Goal: Task Accomplishment & Management: Manage account settings

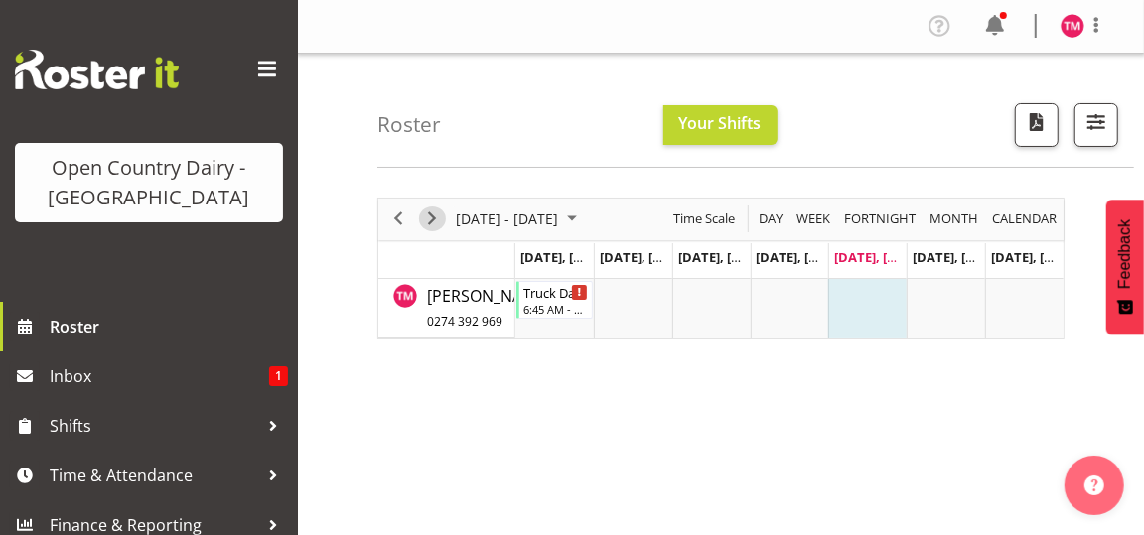
click at [436, 211] on span "Next" at bounding box center [432, 219] width 24 height 25
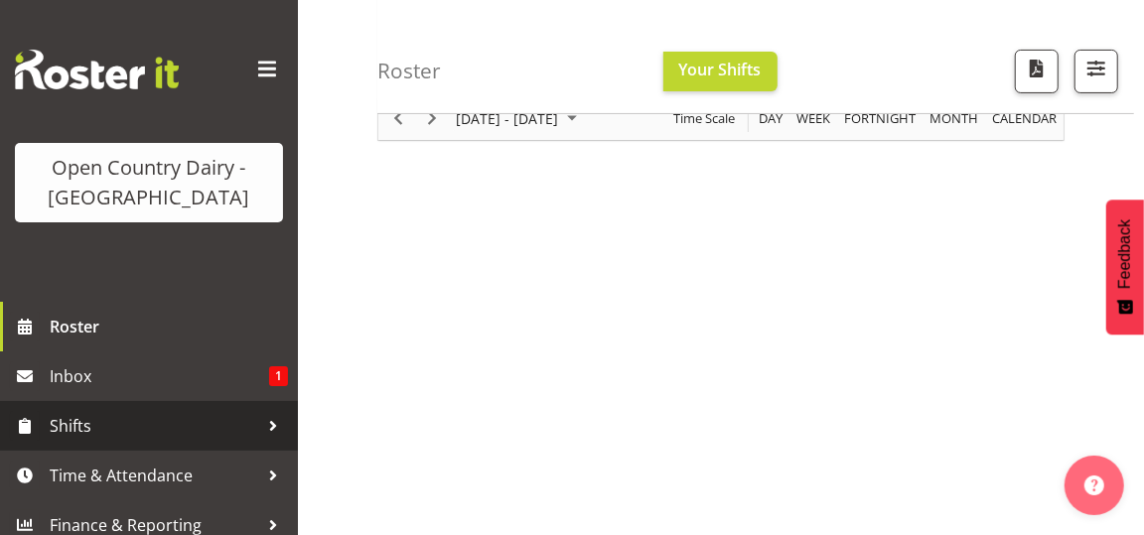
scroll to position [14, 0]
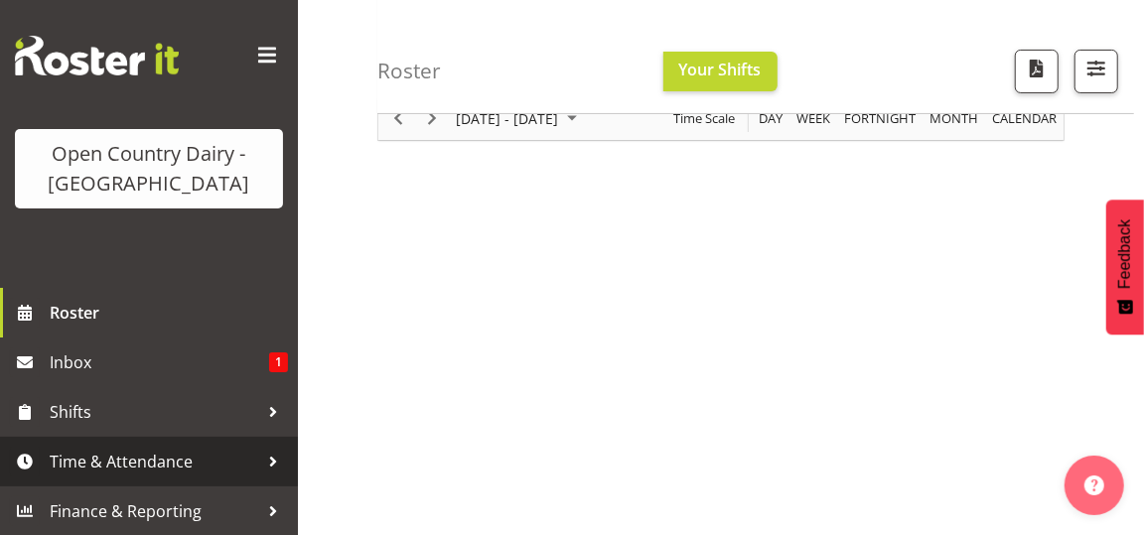
click at [179, 456] on span "Time & Attendance" at bounding box center [154, 462] width 209 height 30
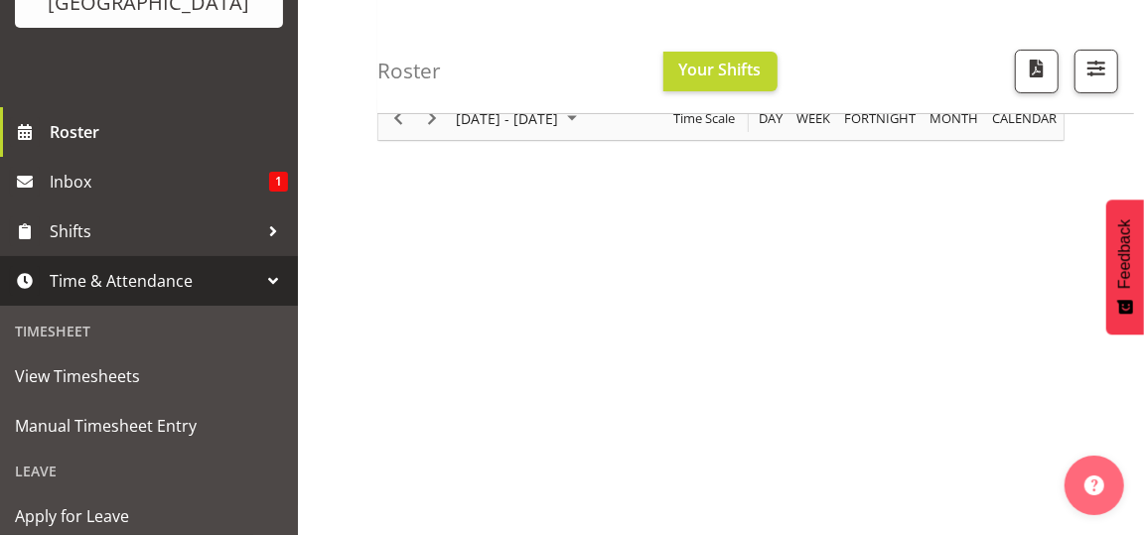
scroll to position [113, 0]
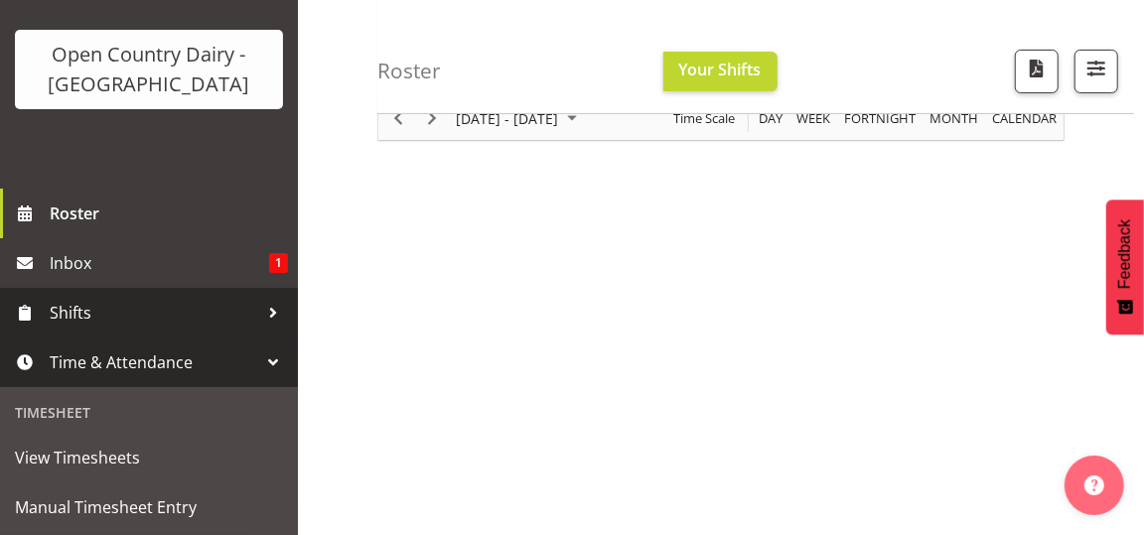
click at [101, 310] on span "Shifts" at bounding box center [154, 313] width 209 height 30
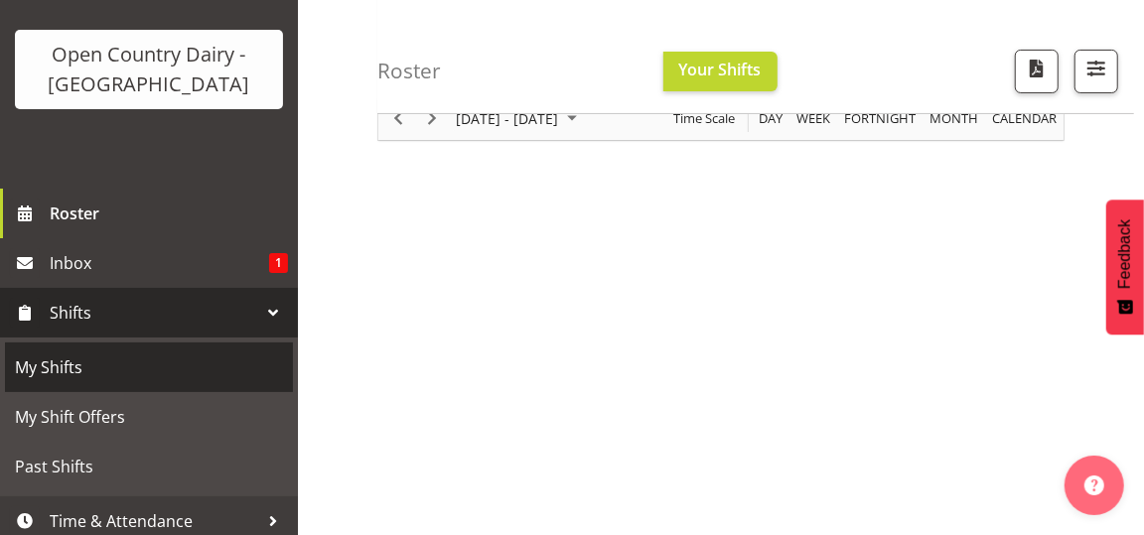
click at [72, 363] on span "My Shifts" at bounding box center [149, 367] width 268 height 30
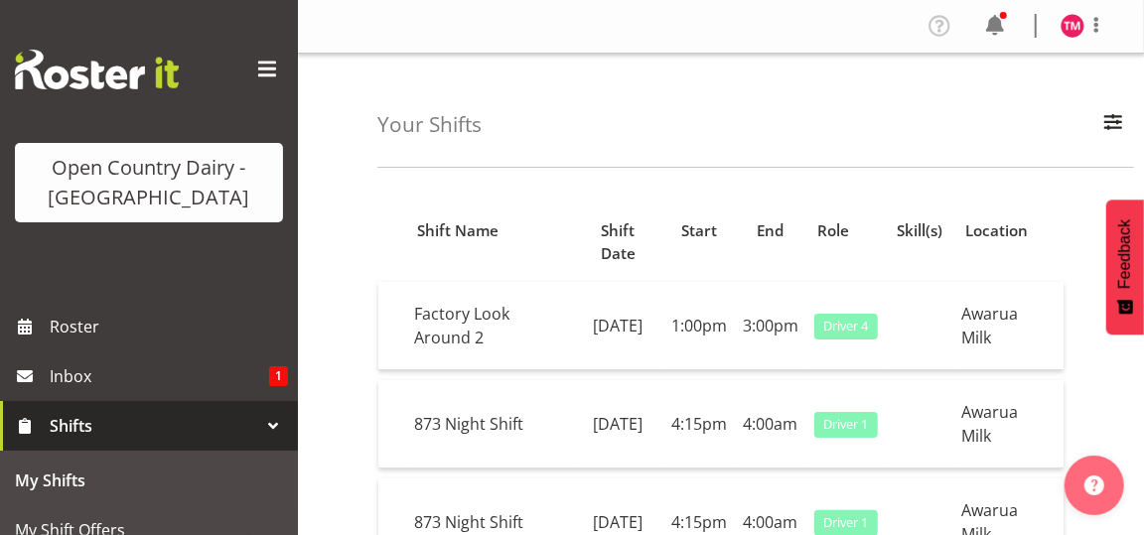
scroll to position [99, 0]
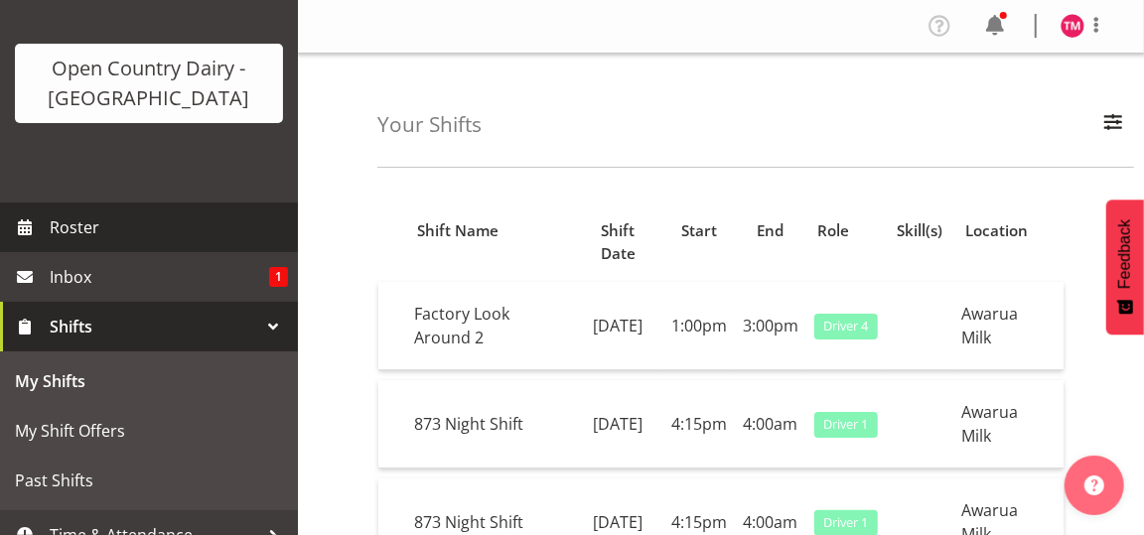
click at [157, 218] on span "Roster" at bounding box center [169, 227] width 238 height 30
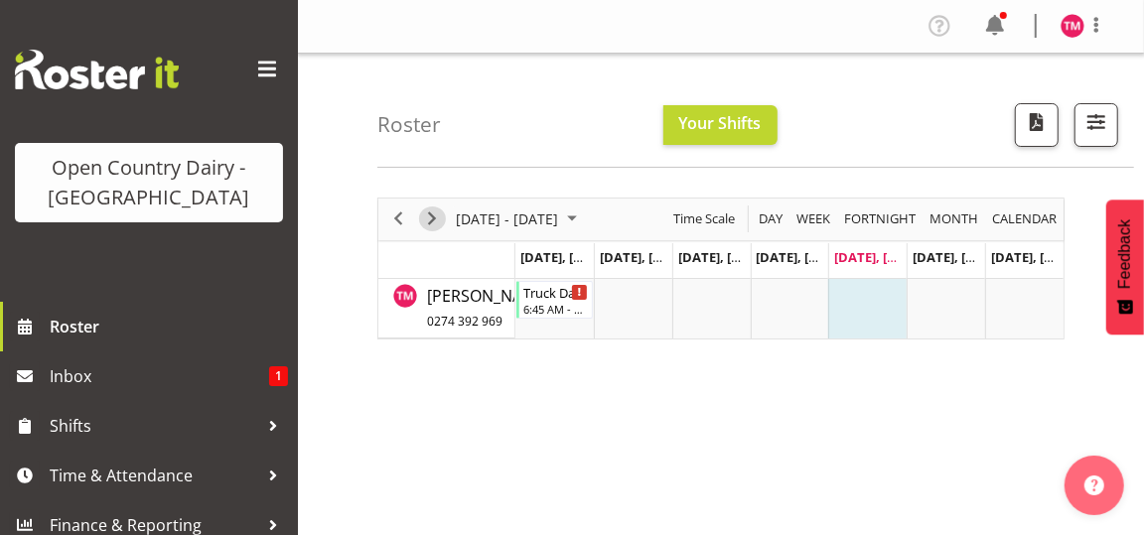
click at [432, 213] on span "Next" at bounding box center [432, 219] width 24 height 25
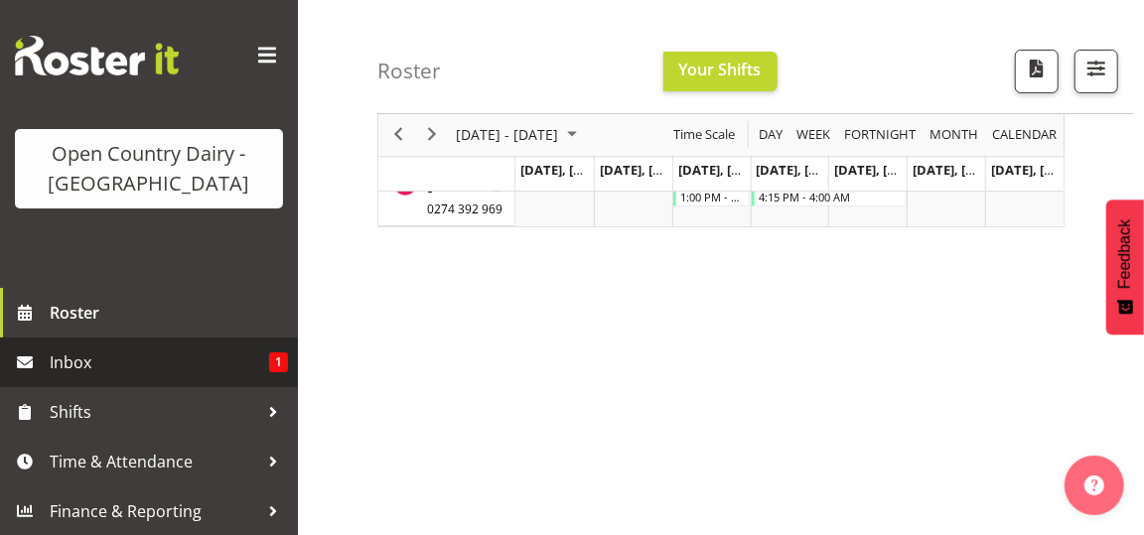
scroll to position [199, 0]
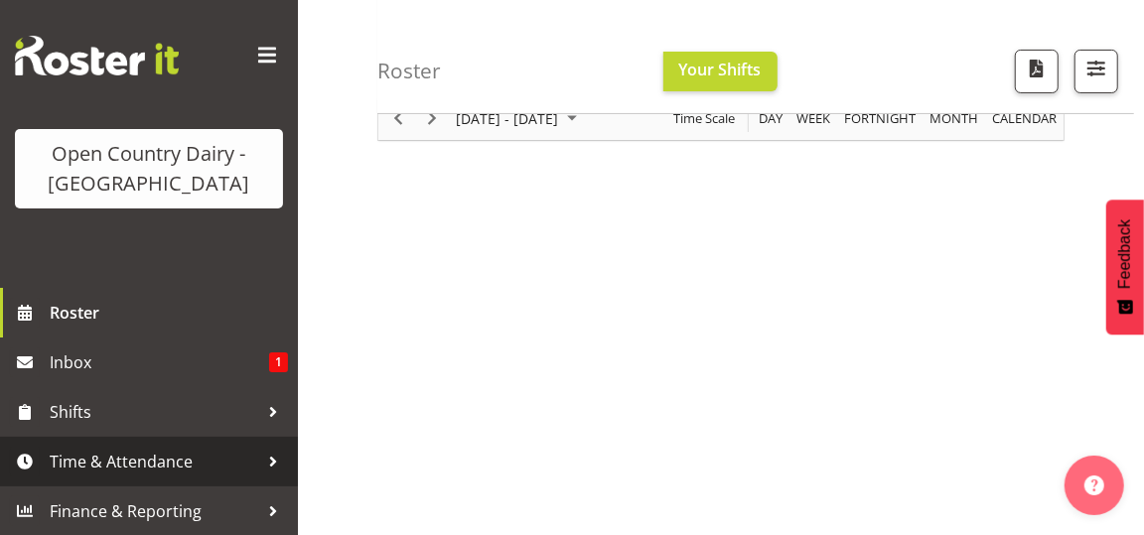
click at [180, 463] on span "Time & Attendance" at bounding box center [154, 462] width 209 height 30
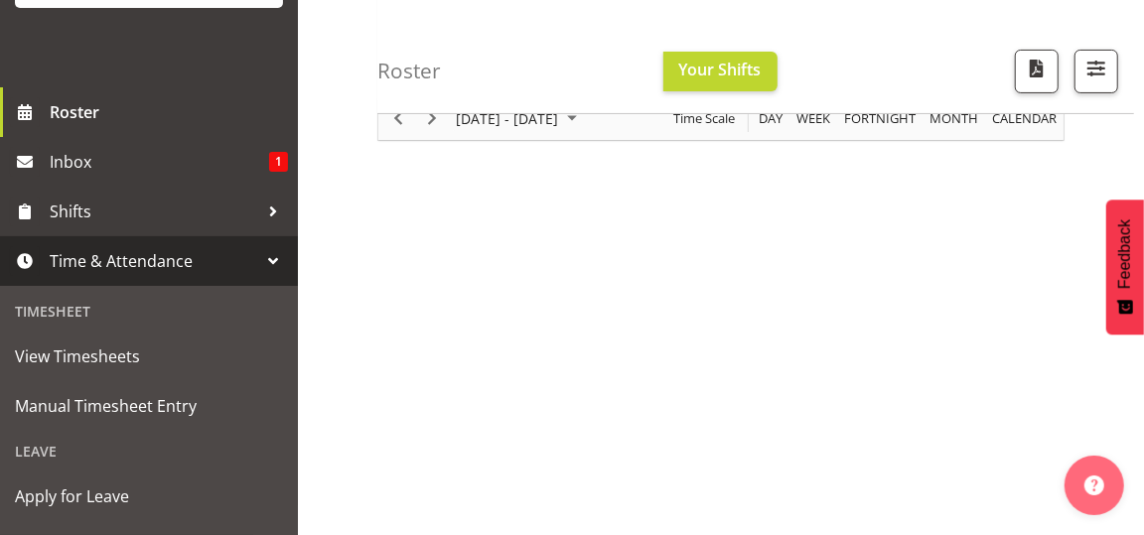
scroll to position [212, 0]
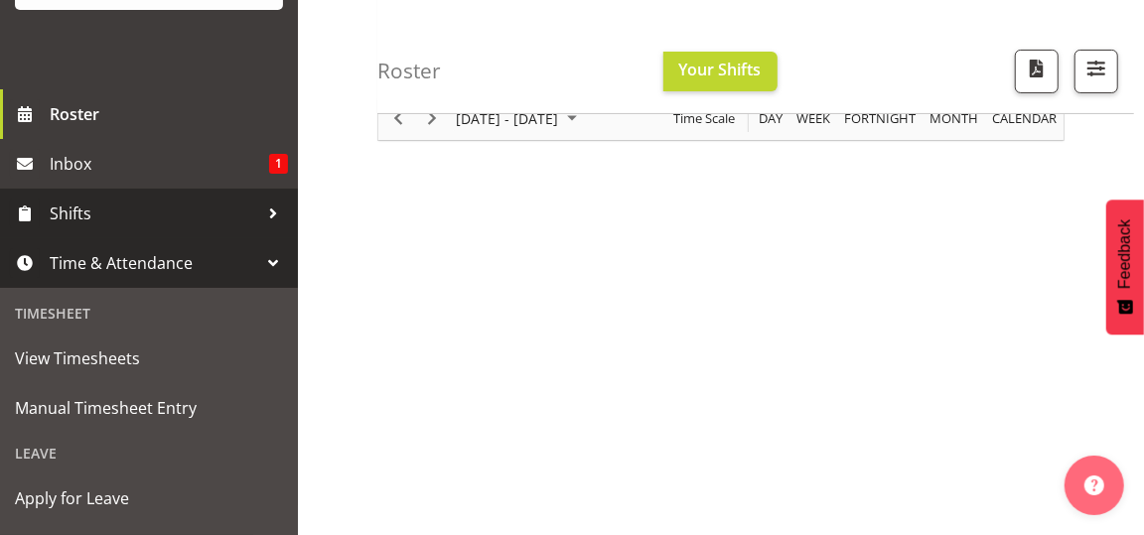
click at [201, 218] on span "Shifts" at bounding box center [154, 214] width 209 height 30
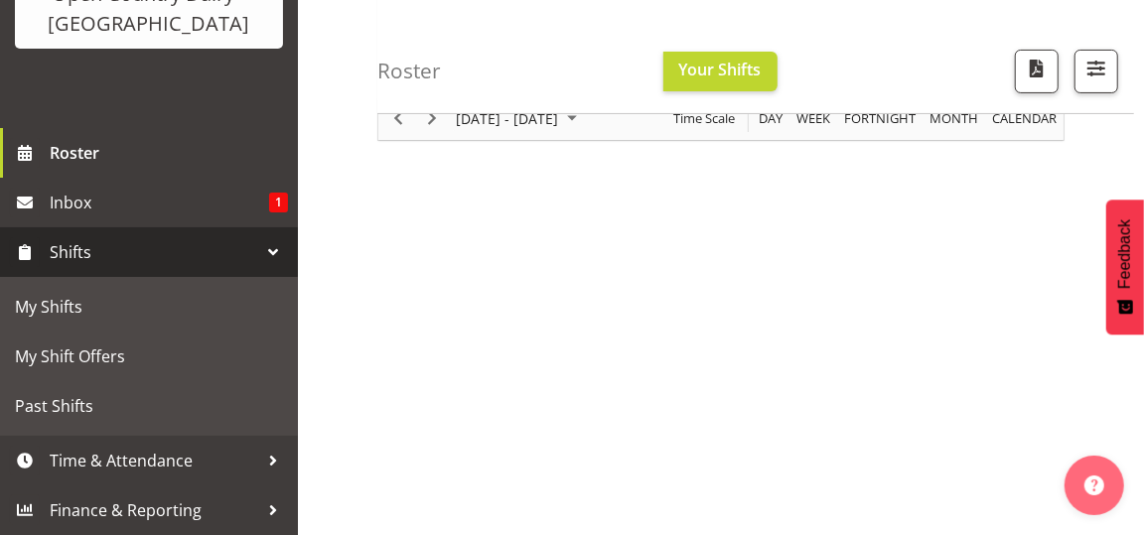
scroll to position [173, 0]
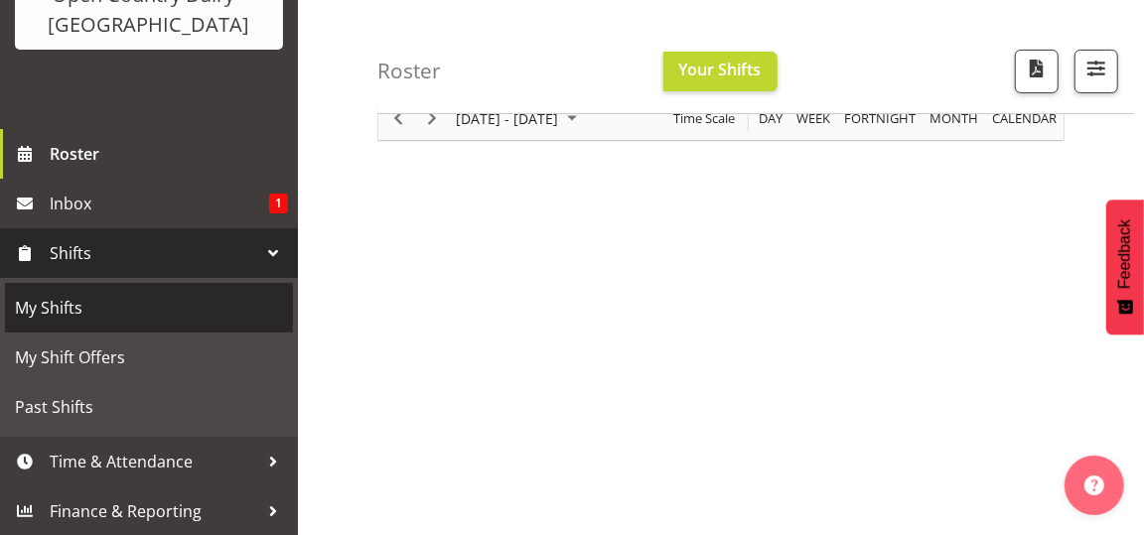
click at [66, 303] on span "My Shifts" at bounding box center [149, 308] width 268 height 30
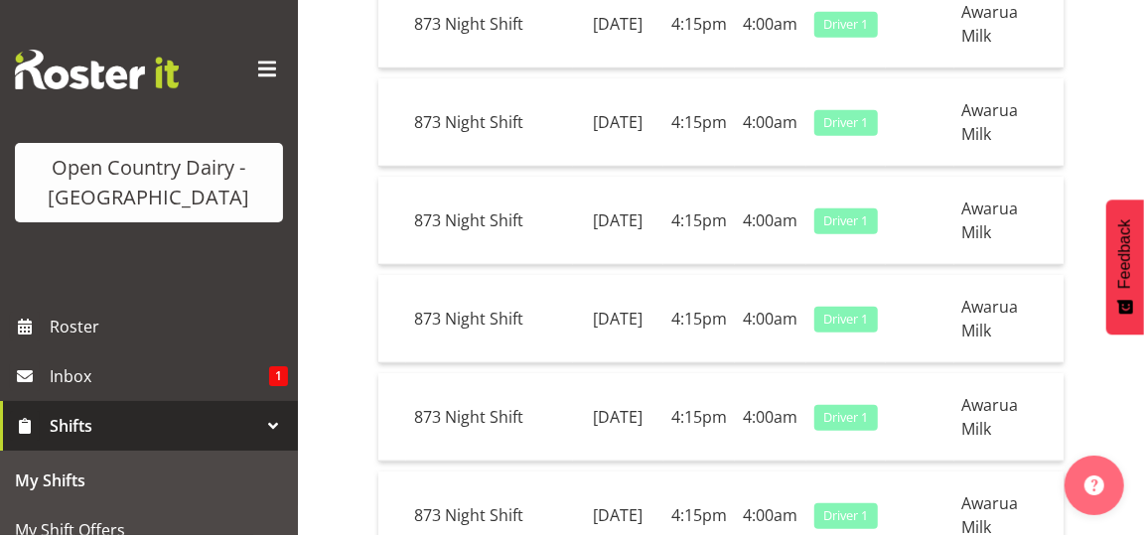
scroll to position [792, 0]
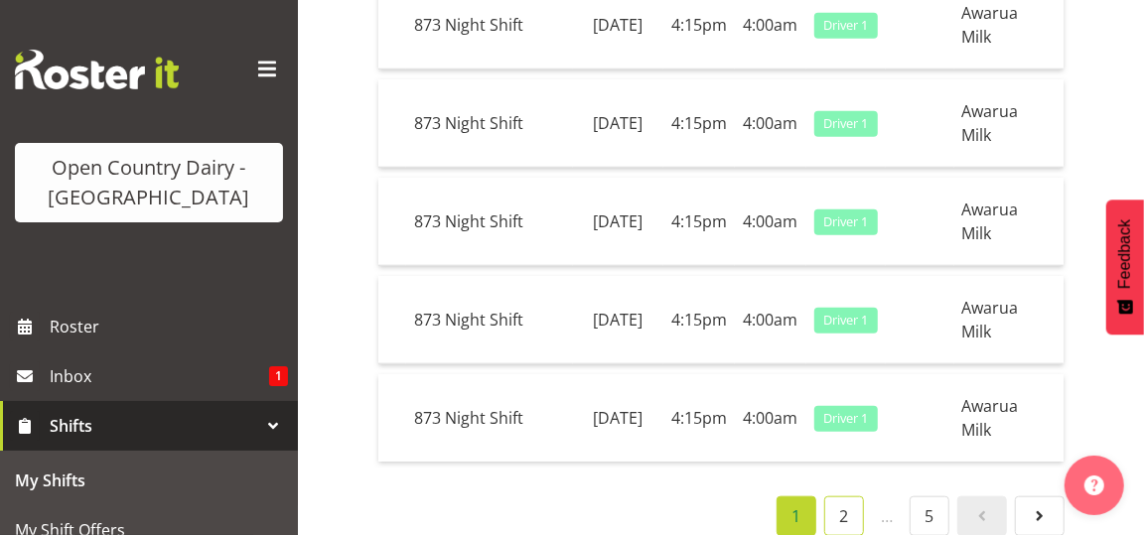
click at [842, 496] on link "2" at bounding box center [844, 516] width 40 height 40
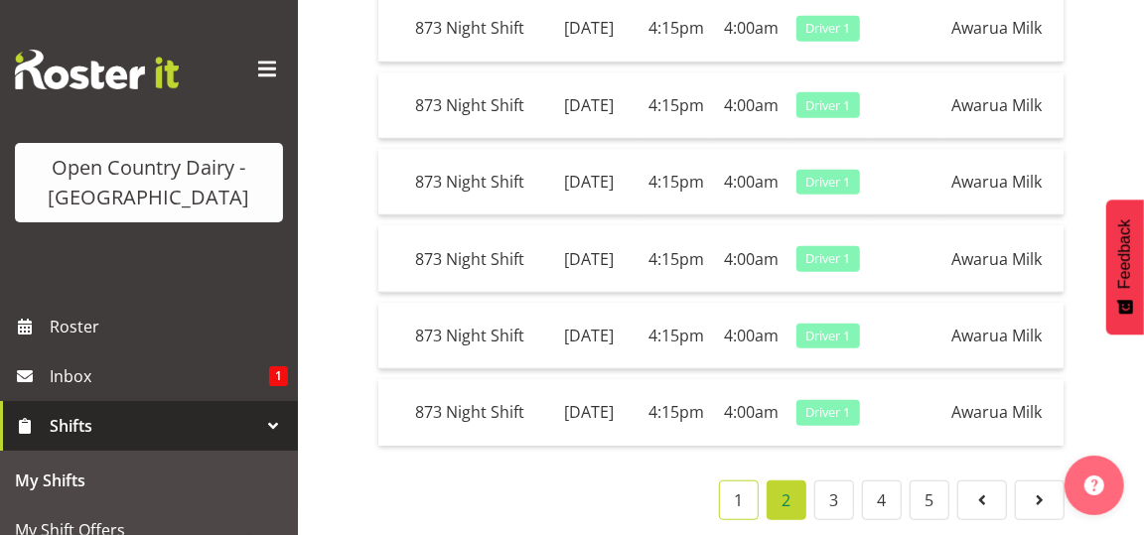
click at [738, 481] on link "1" at bounding box center [739, 501] width 40 height 40
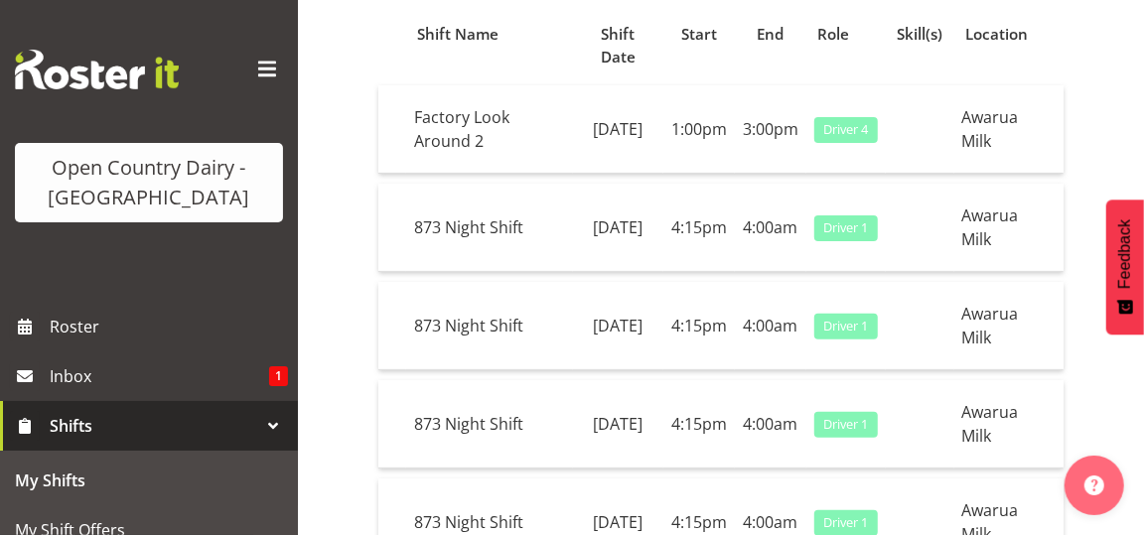
scroll to position [98, 0]
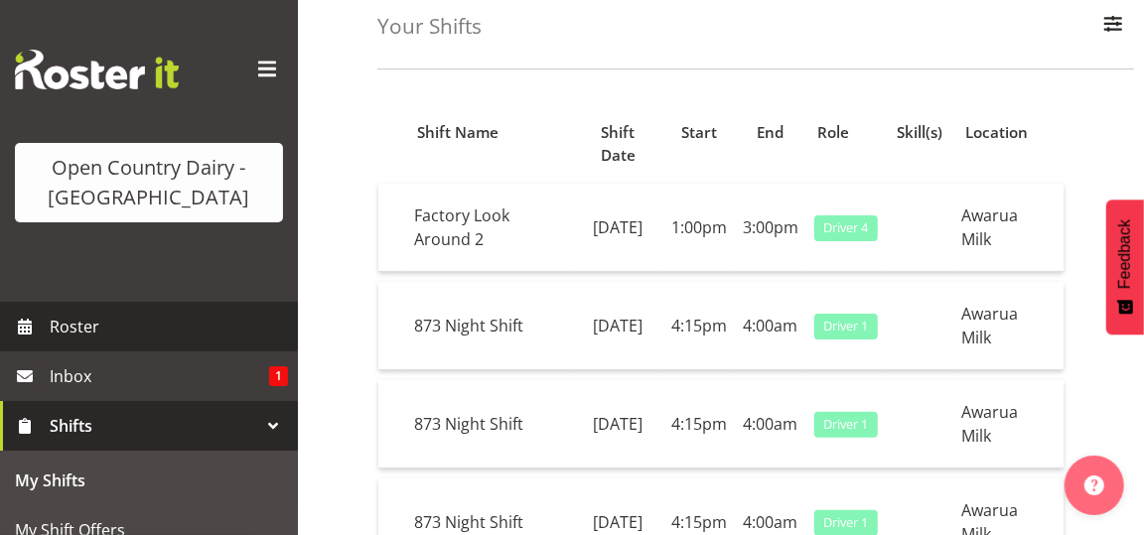
click at [55, 322] on span "Roster" at bounding box center [169, 327] width 238 height 30
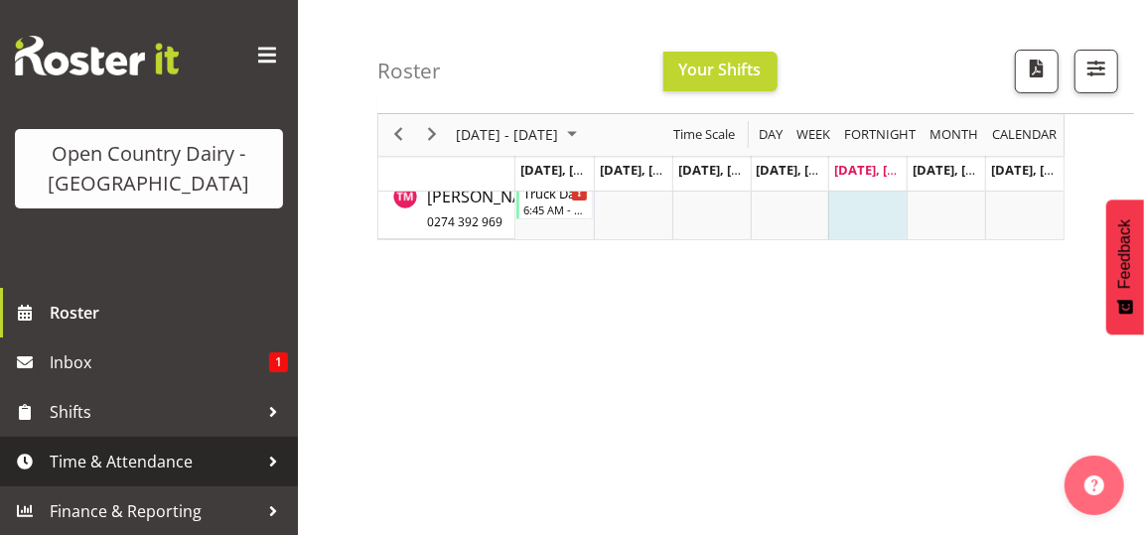
scroll to position [199, 0]
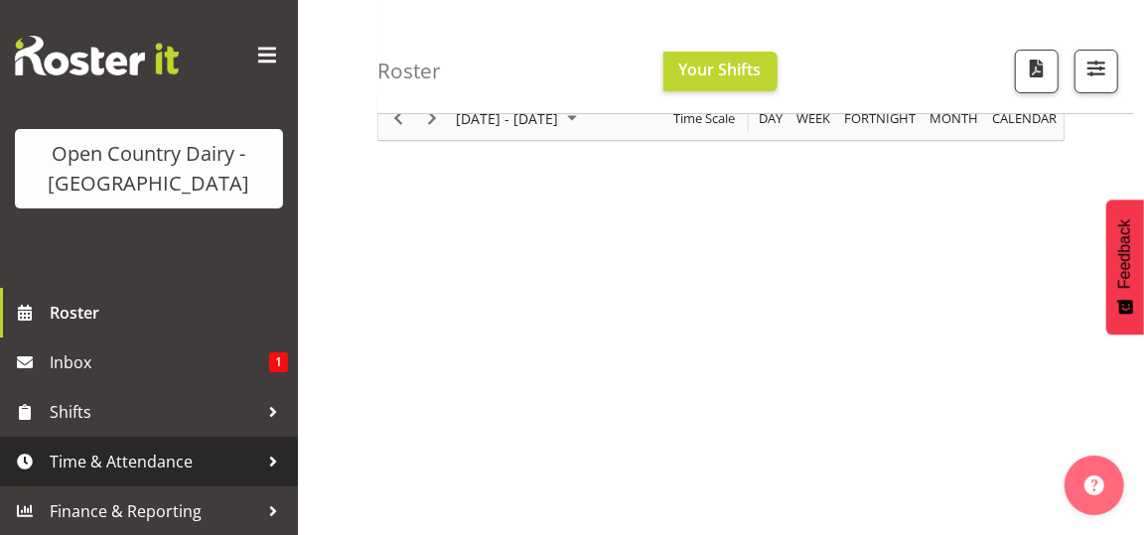
click at [198, 449] on span "Time & Attendance" at bounding box center [154, 462] width 209 height 30
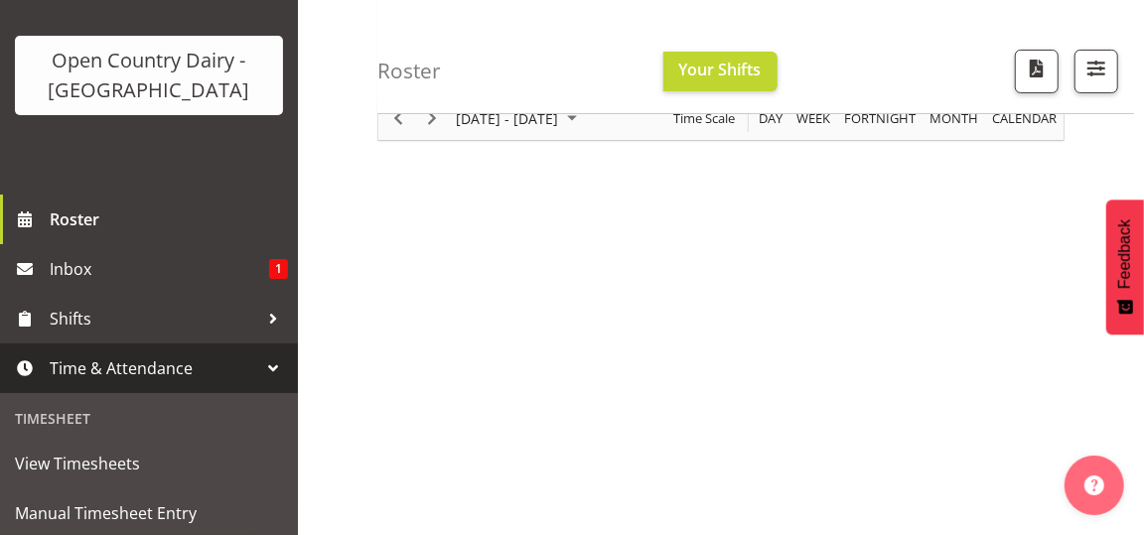
scroll to position [212, 0]
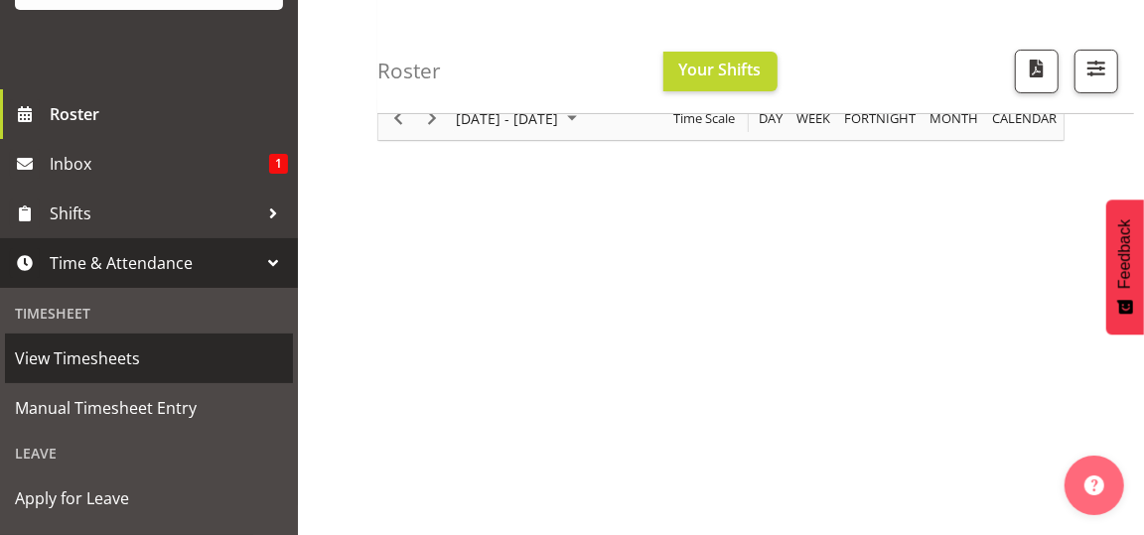
click at [110, 349] on span "View Timesheets" at bounding box center [149, 359] width 268 height 30
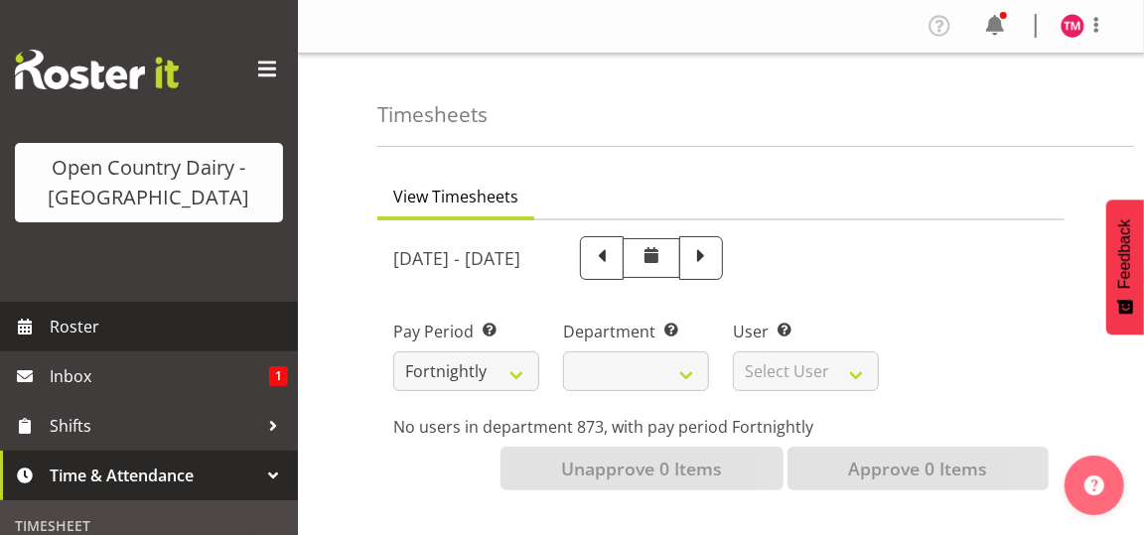
select select
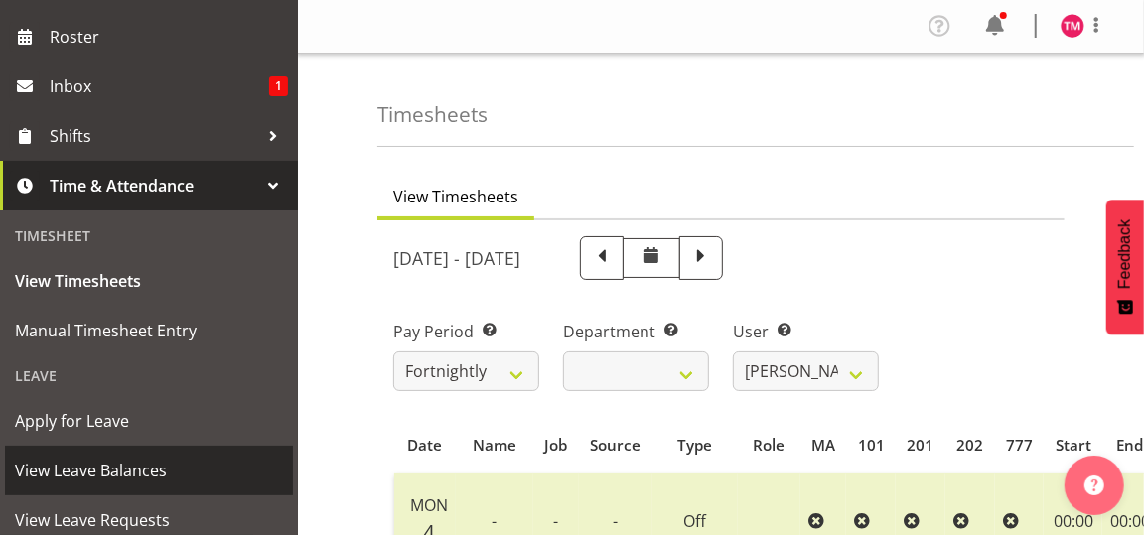
scroll to position [199, 0]
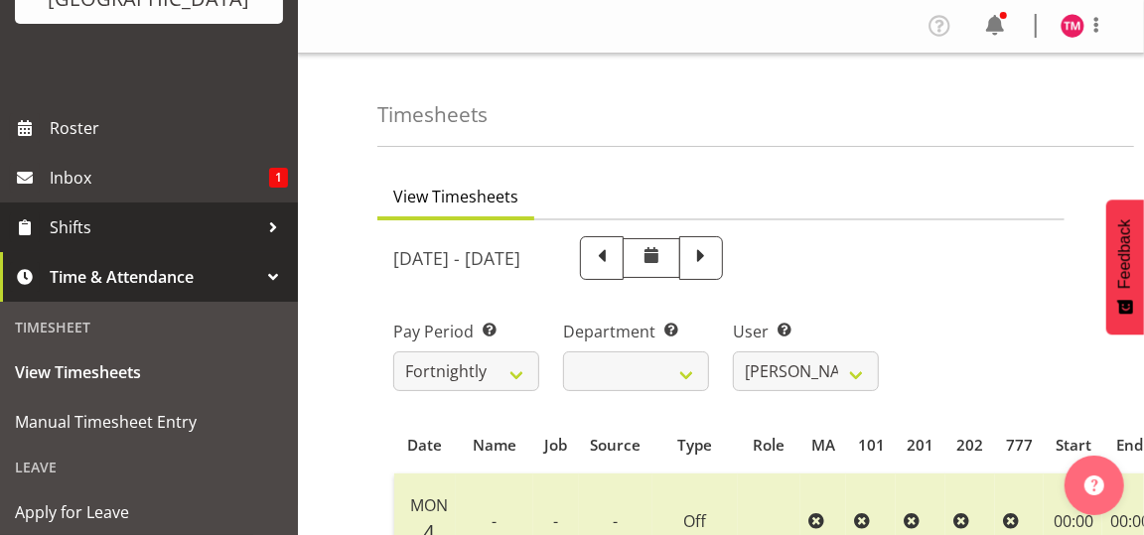
click at [70, 215] on span "Shifts" at bounding box center [154, 227] width 209 height 30
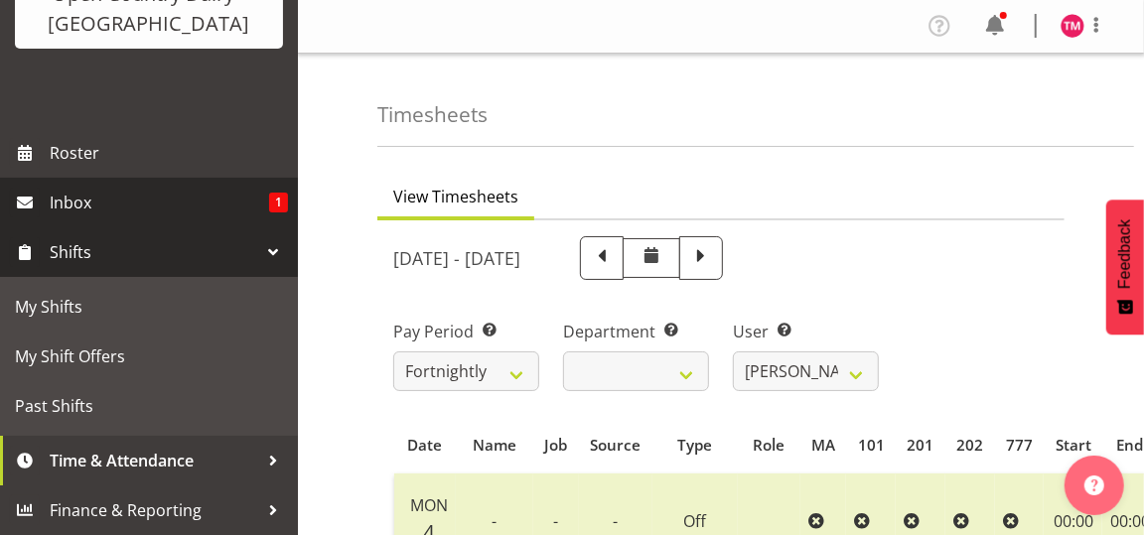
scroll to position [173, 0]
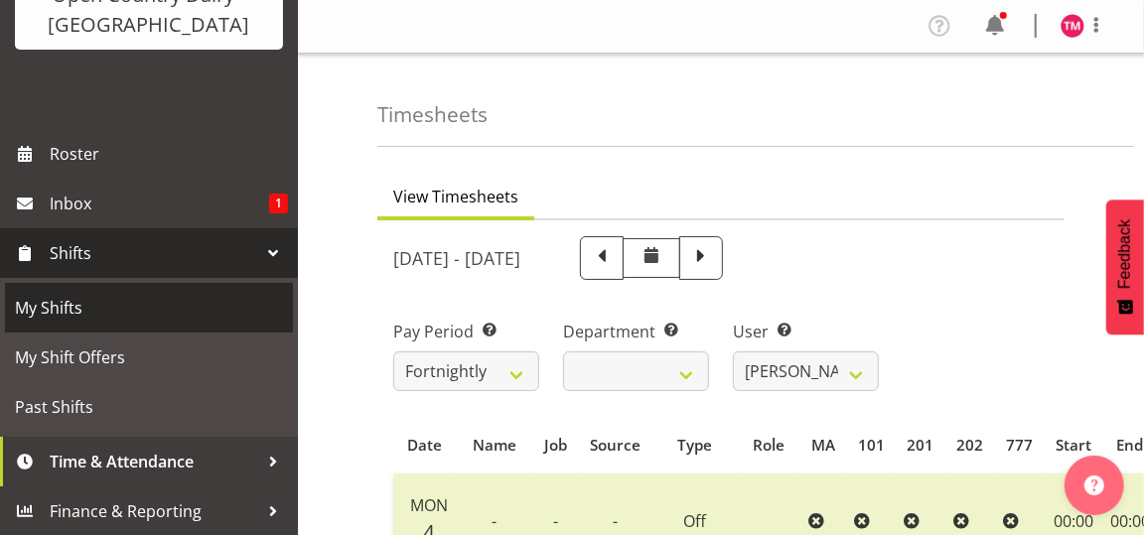
click at [46, 312] on span "My Shifts" at bounding box center [149, 308] width 268 height 30
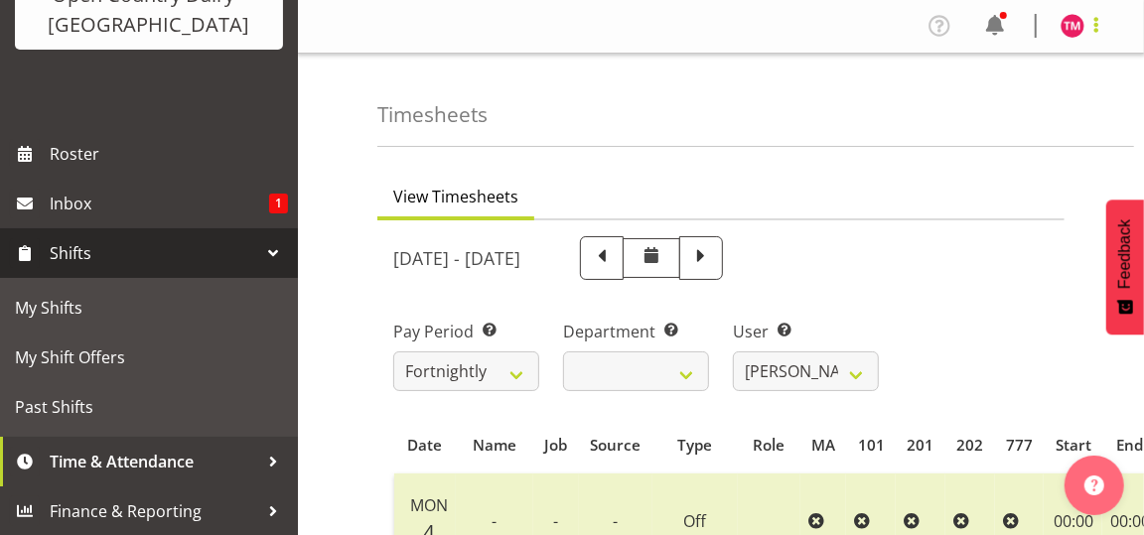
click at [1101, 20] on span at bounding box center [1096, 25] width 24 height 24
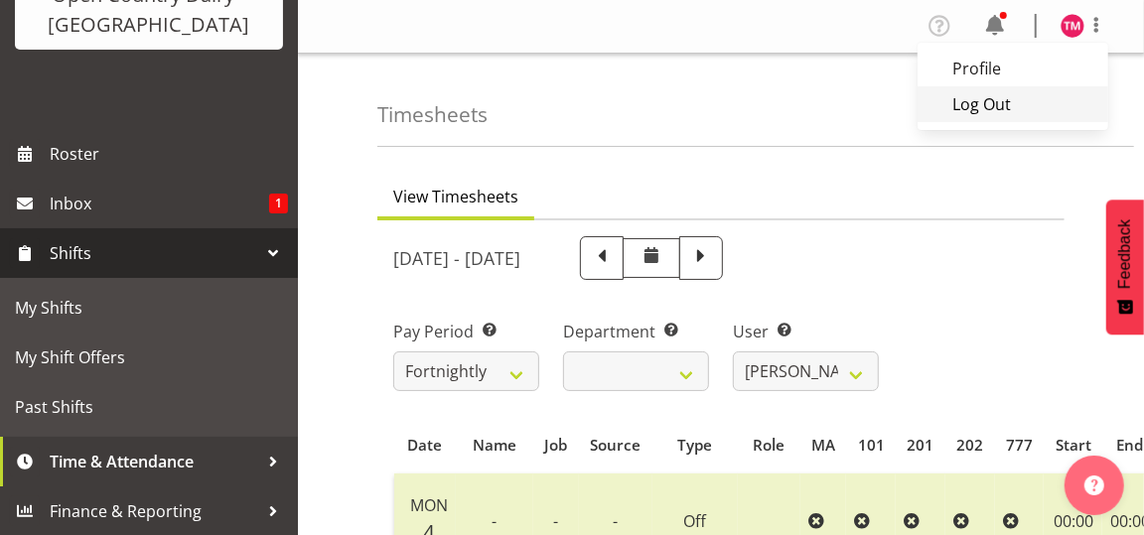
click at [1004, 106] on link "Log Out" at bounding box center [1012, 104] width 191 height 36
